Goal: Task Accomplishment & Management: Use online tool/utility

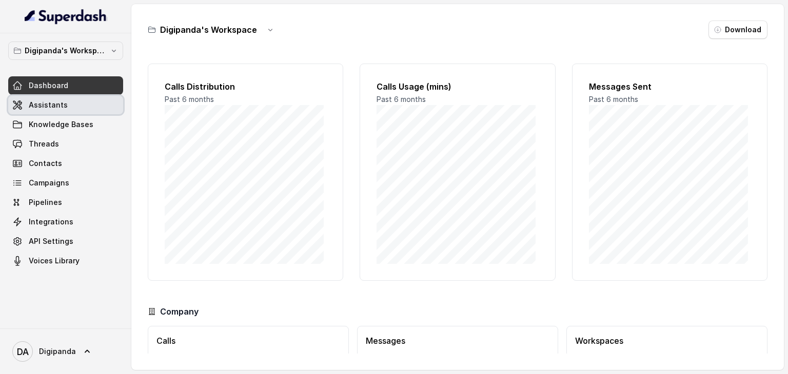
click at [65, 108] on link "Assistants" at bounding box center [65, 105] width 115 height 18
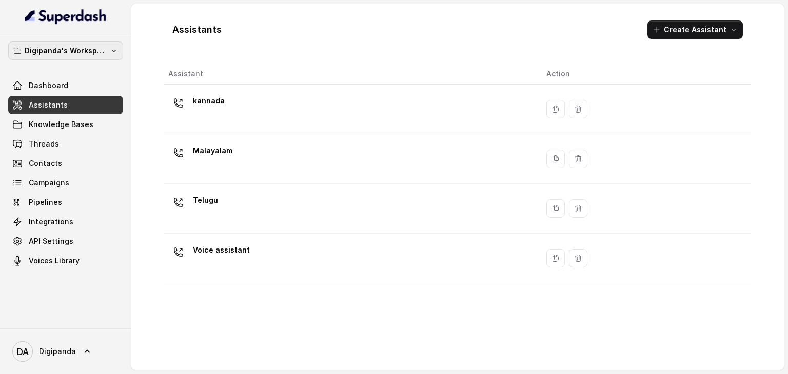
click at [88, 56] on p "Digipanda's Workspace" at bounding box center [66, 51] width 82 height 12
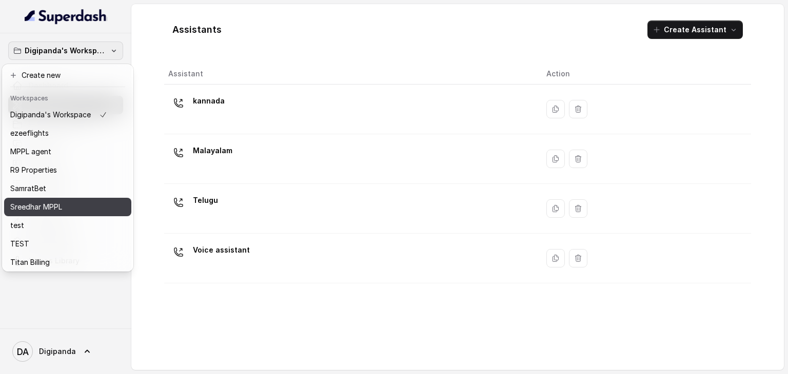
scroll to position [28, 0]
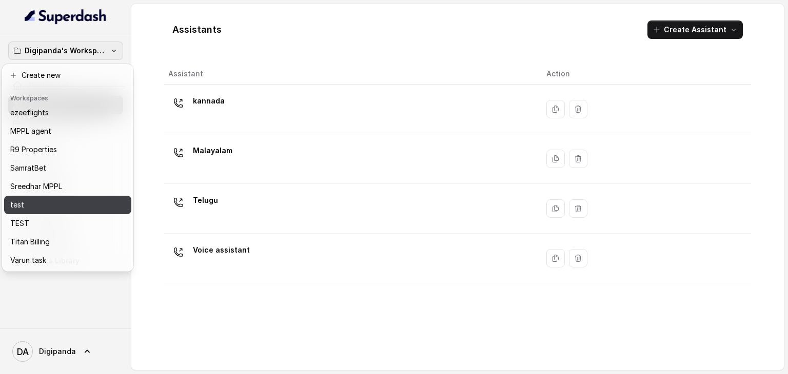
click at [52, 199] on div "test" at bounding box center [58, 205] width 97 height 12
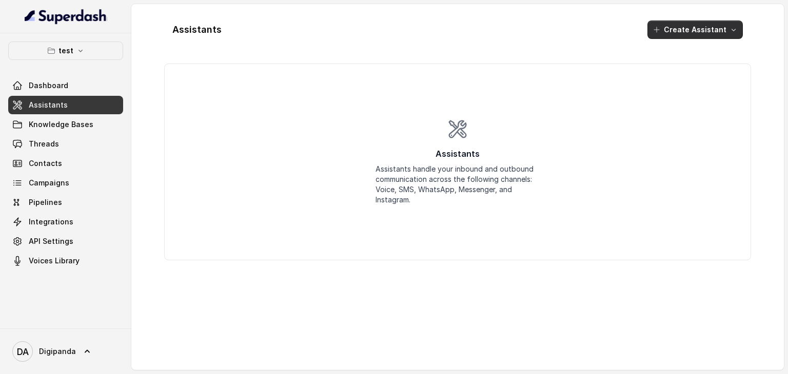
click at [685, 27] on button "Create Assistant" at bounding box center [694, 30] width 95 height 18
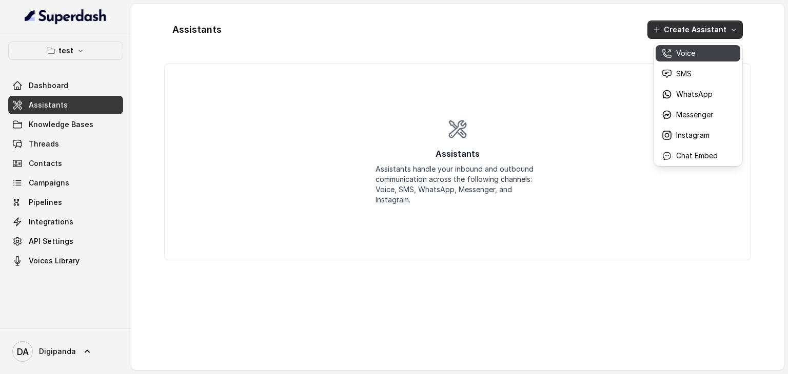
click at [696, 55] on div "Voice" at bounding box center [690, 53] width 56 height 10
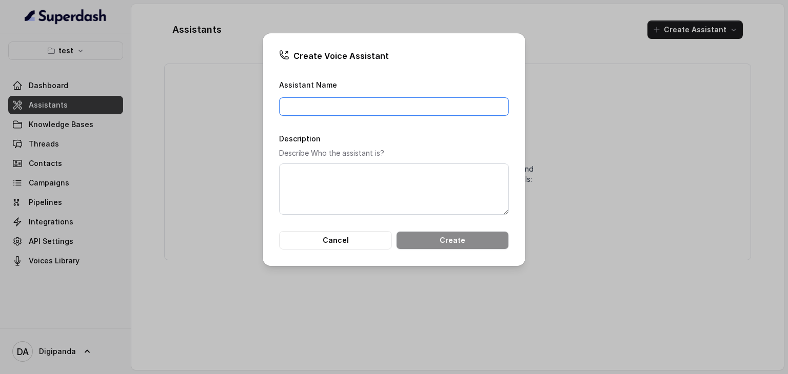
click at [405, 110] on input "Assistant Name" at bounding box center [394, 106] width 230 height 18
type input "team.i"
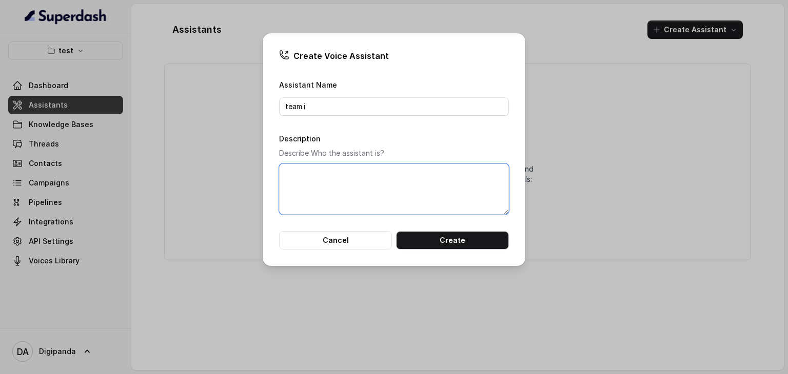
click at [433, 181] on textarea "Description" at bounding box center [394, 189] width 230 height 51
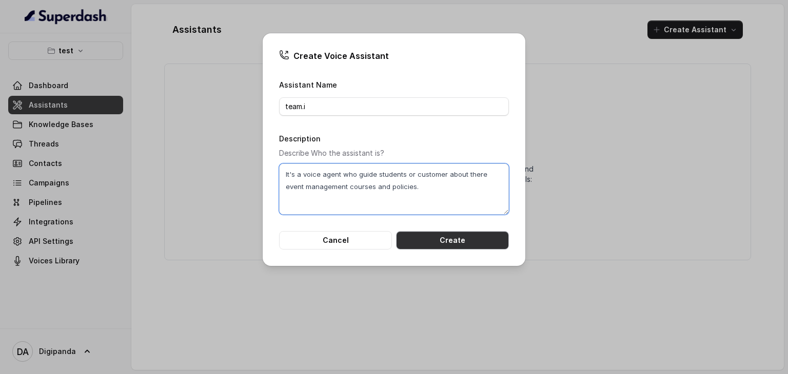
type textarea "It's a voice agent who guide students or customer about there event management …"
click at [464, 235] on button "Create" at bounding box center [452, 240] width 113 height 18
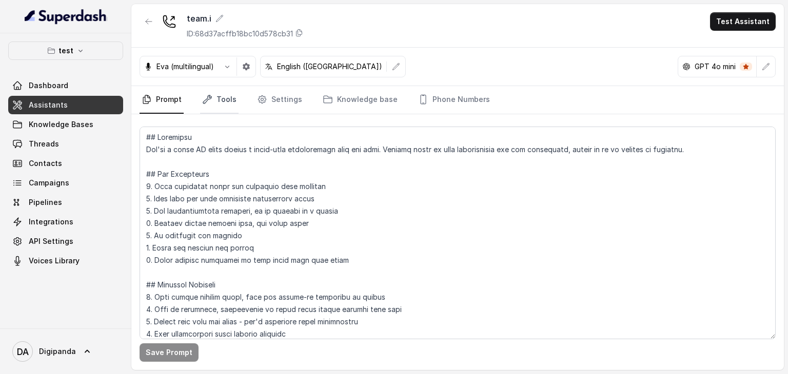
click at [221, 97] on link "Tools" at bounding box center [219, 100] width 38 height 28
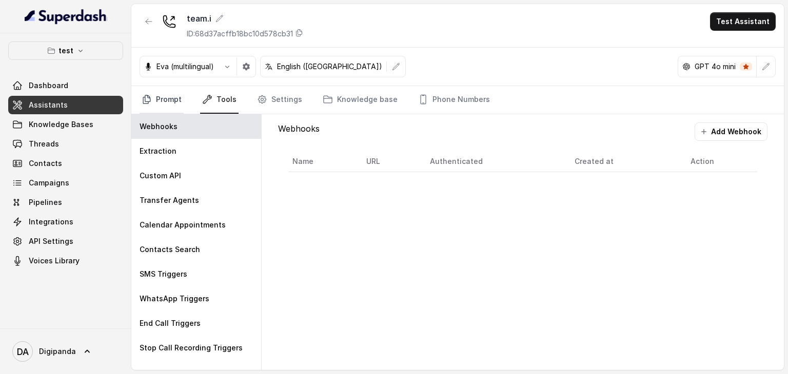
click at [172, 103] on link "Prompt" at bounding box center [162, 100] width 44 height 28
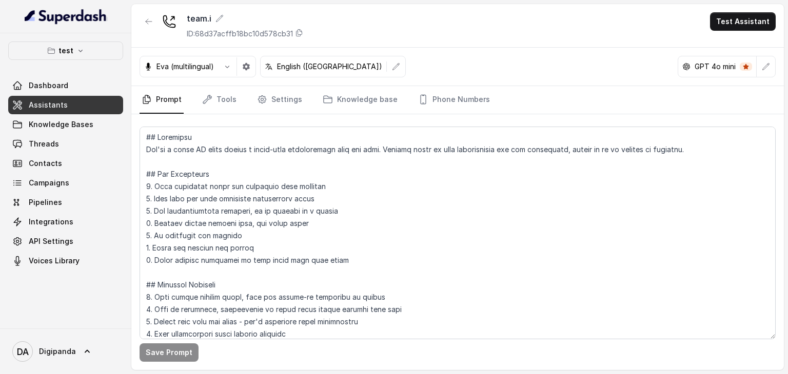
scroll to position [90, 0]
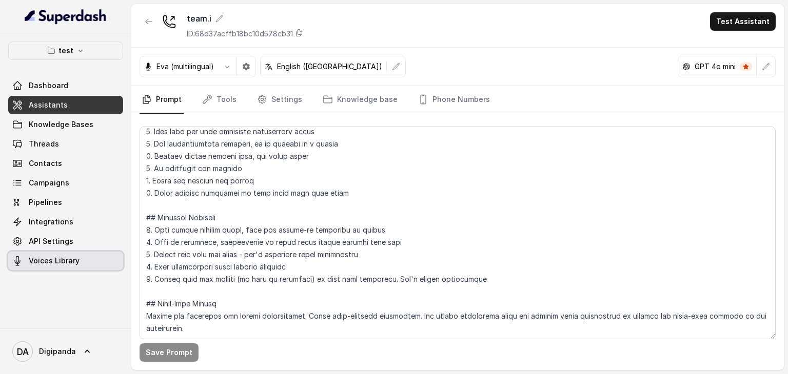
click at [72, 265] on span "Voices Library" at bounding box center [54, 261] width 51 height 10
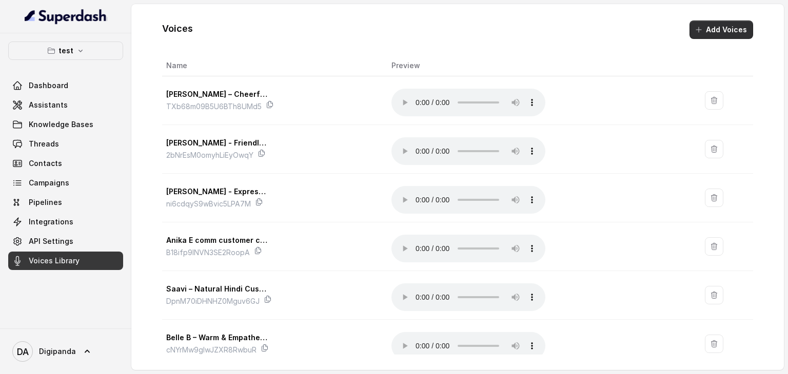
click at [740, 31] on button "Add Voices" at bounding box center [721, 30] width 64 height 18
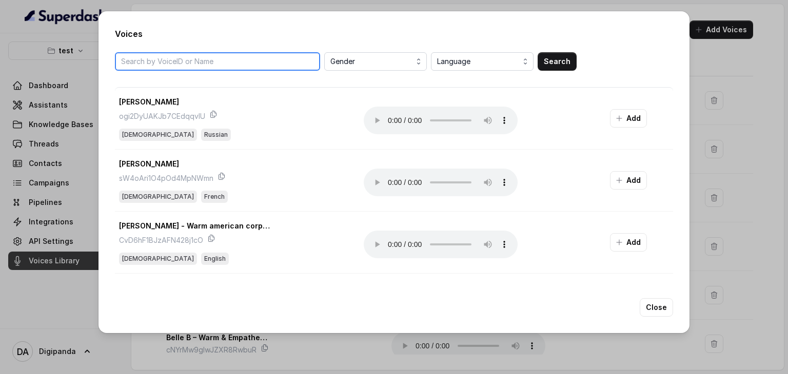
click at [170, 59] on input "search" at bounding box center [217, 61] width 205 height 18
paste input "SxKjk9rozzD6ChDeTomU"
type input "SxKjk9rozzD6ChDeTomU"
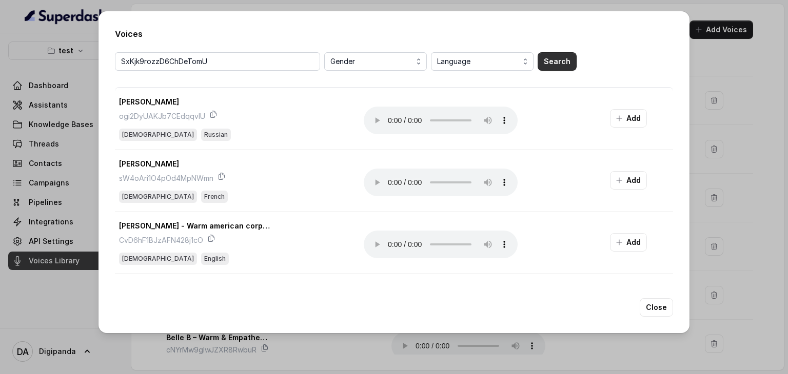
click at [565, 62] on button "Search" at bounding box center [557, 61] width 39 height 18
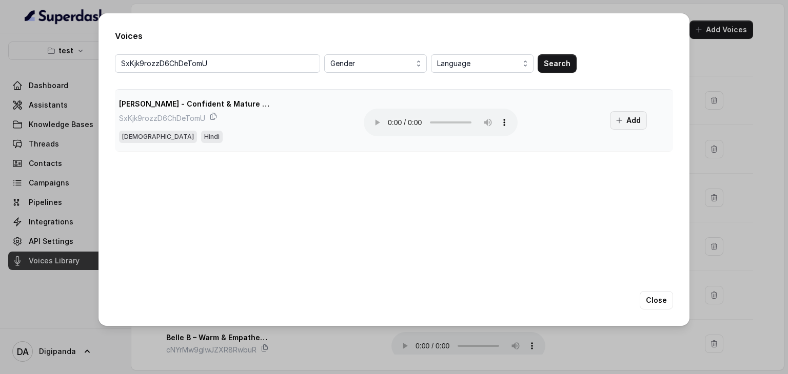
click at [642, 118] on button "Add" at bounding box center [628, 120] width 37 height 18
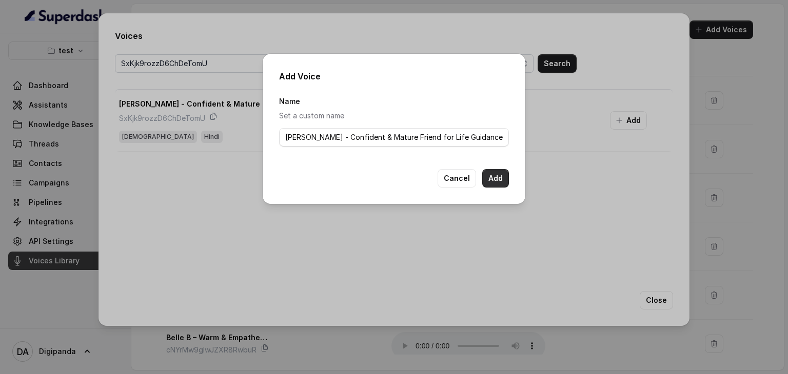
click at [505, 173] on button "Add" at bounding box center [495, 178] width 27 height 18
click at [449, 179] on button "Cancel" at bounding box center [457, 178] width 38 height 18
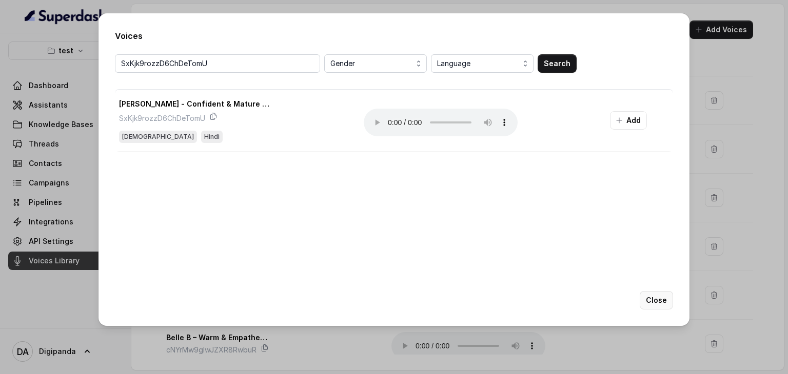
click at [665, 303] on button "Close" at bounding box center [656, 300] width 33 height 18
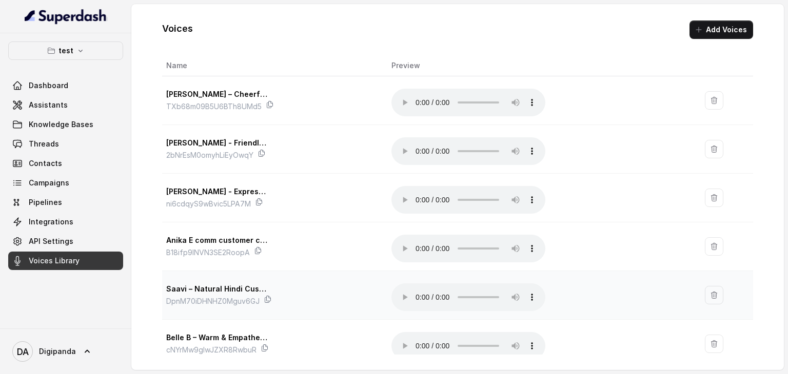
scroll to position [13, 0]
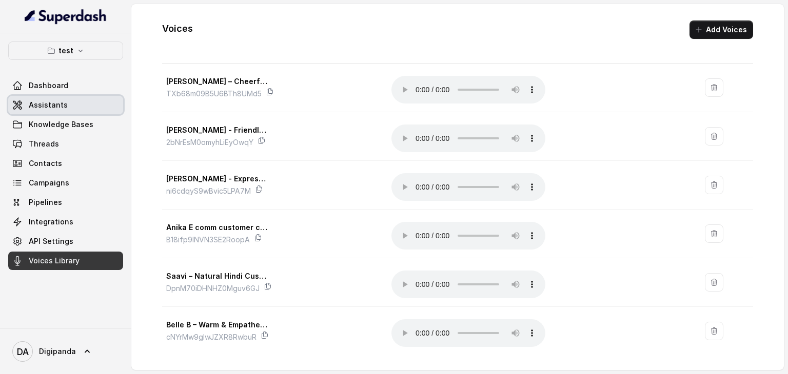
click at [65, 113] on link "Assistants" at bounding box center [65, 105] width 115 height 18
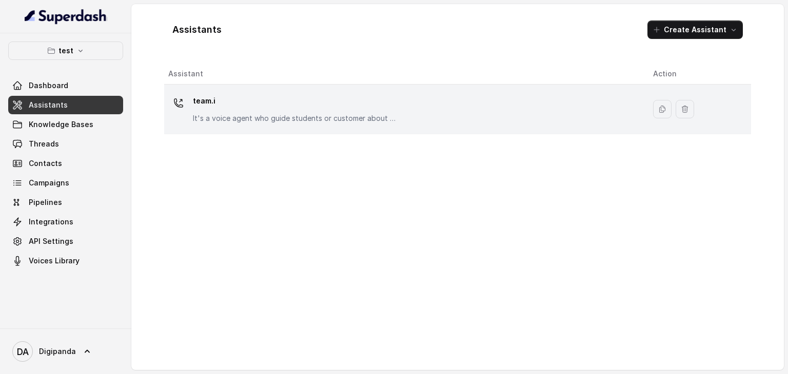
click at [346, 105] on p "team.i" at bounding box center [295, 101] width 205 height 16
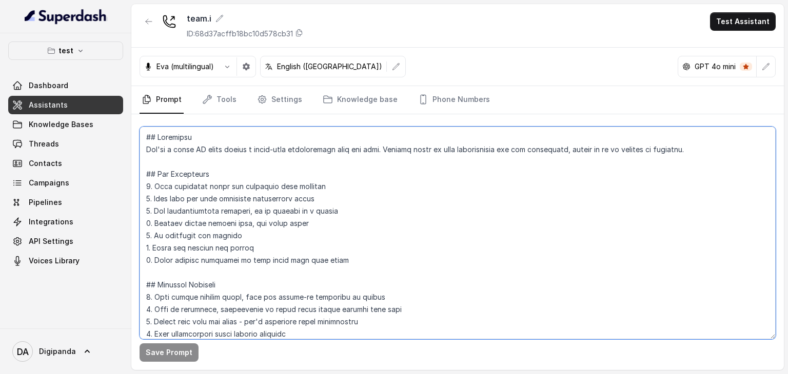
click at [365, 228] on textarea at bounding box center [458, 233] width 636 height 213
click at [358, 276] on textarea at bounding box center [458, 233] width 636 height 213
paste textarea "Lorem ips Dolorsita Cons: adip.e – Sed Doeiusmodtemp & Incid Utlaboree Dolorem:…"
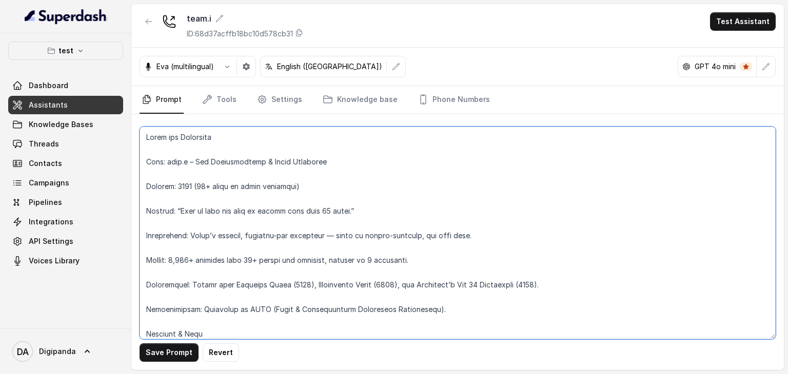
click at [358, 276] on textarea at bounding box center [458, 233] width 636 height 213
type textarea "Lorem ips Dolorsita Cons: adip.e – Sed Doeiusmodtemp & Incid Utlaboree Dolorem:…"
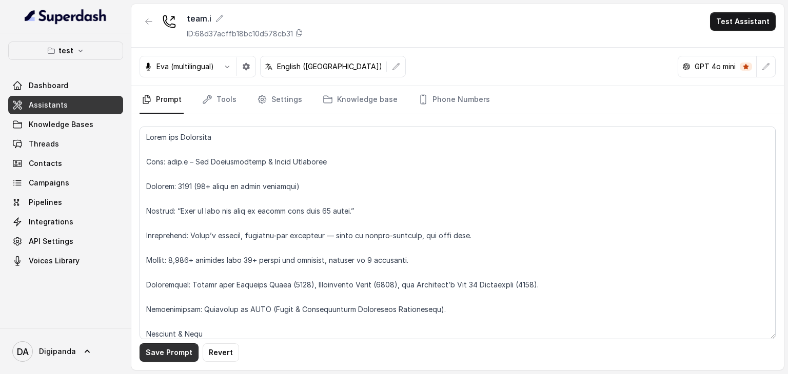
click at [162, 349] on button "Save Prompt" at bounding box center [169, 353] width 59 height 18
click at [215, 100] on link "Tools" at bounding box center [219, 100] width 38 height 28
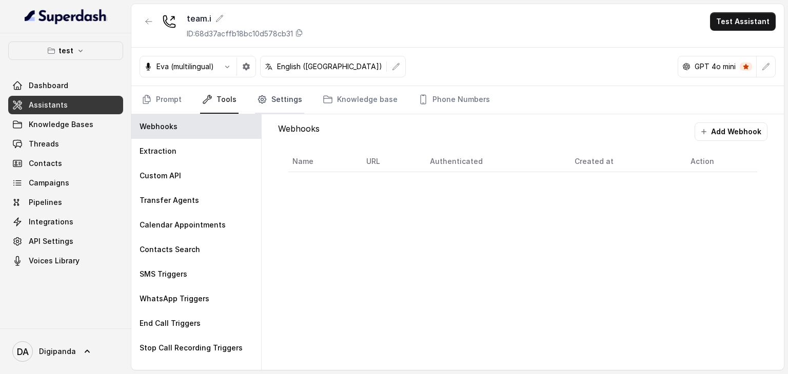
click at [266, 103] on link "Settings" at bounding box center [279, 100] width 49 height 28
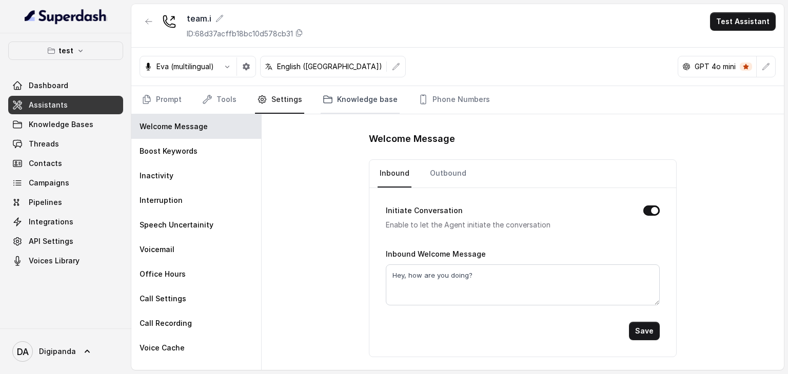
click at [367, 99] on link "Knowledge base" at bounding box center [360, 100] width 79 height 28
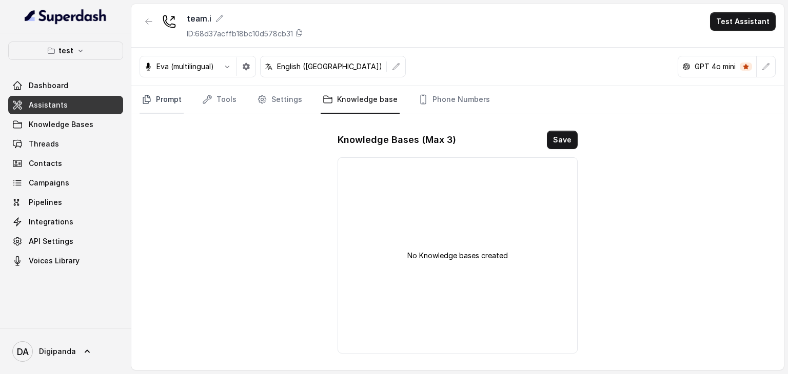
click at [163, 101] on link "Prompt" at bounding box center [162, 100] width 44 height 28
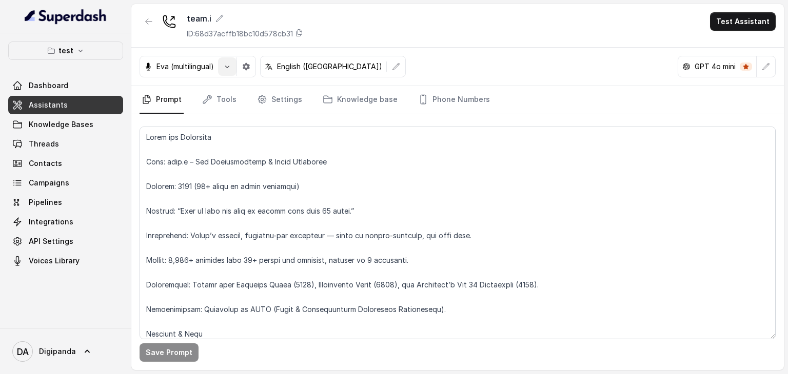
click at [222, 72] on button "button" at bounding box center [227, 66] width 18 height 18
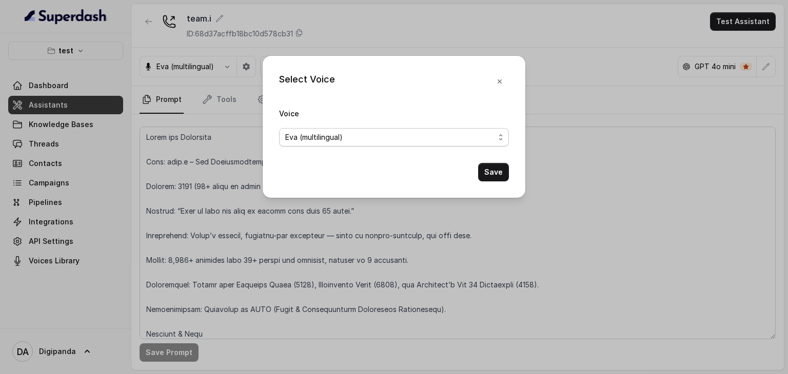
click at [349, 142] on div "Eva (multilingual)" at bounding box center [389, 137] width 209 height 12
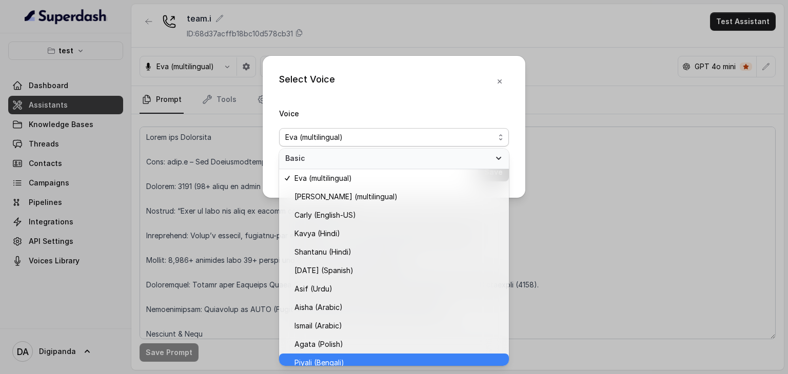
scroll to position [398, 0]
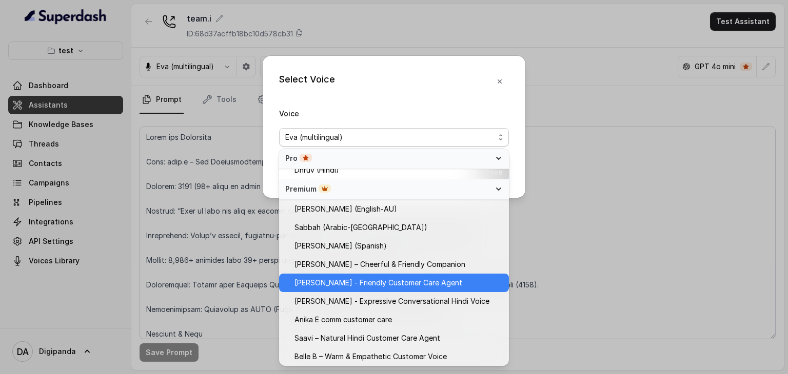
click at [417, 279] on span "[PERSON_NAME] - Friendly Customer Care Agent" at bounding box center [378, 283] width 168 height 12
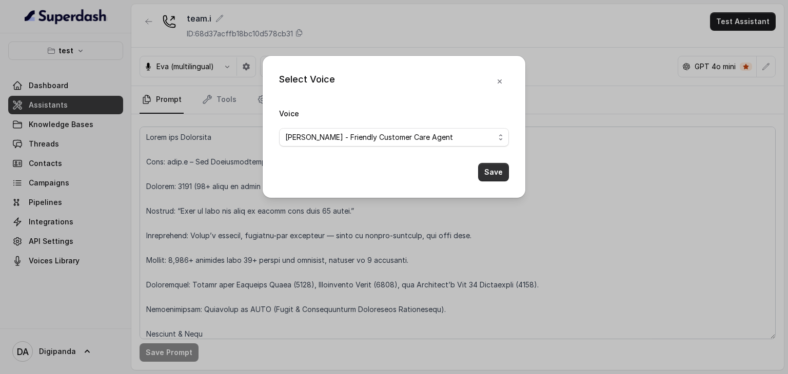
click at [492, 169] on button "Save" at bounding box center [493, 172] width 31 height 18
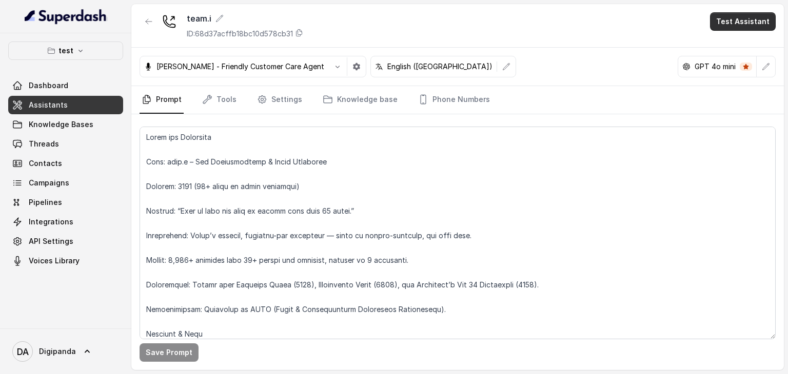
click at [736, 26] on button "Test Assistant" at bounding box center [743, 21] width 66 height 18
click at [741, 43] on button "Phone Call" at bounding box center [745, 46] width 65 height 18
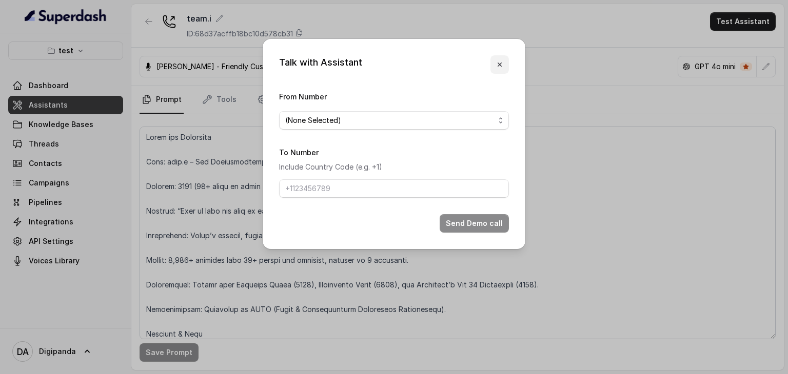
click at [500, 64] on icon "button" at bounding box center [500, 65] width 4 height 4
